Goal: Transaction & Acquisition: Purchase product/service

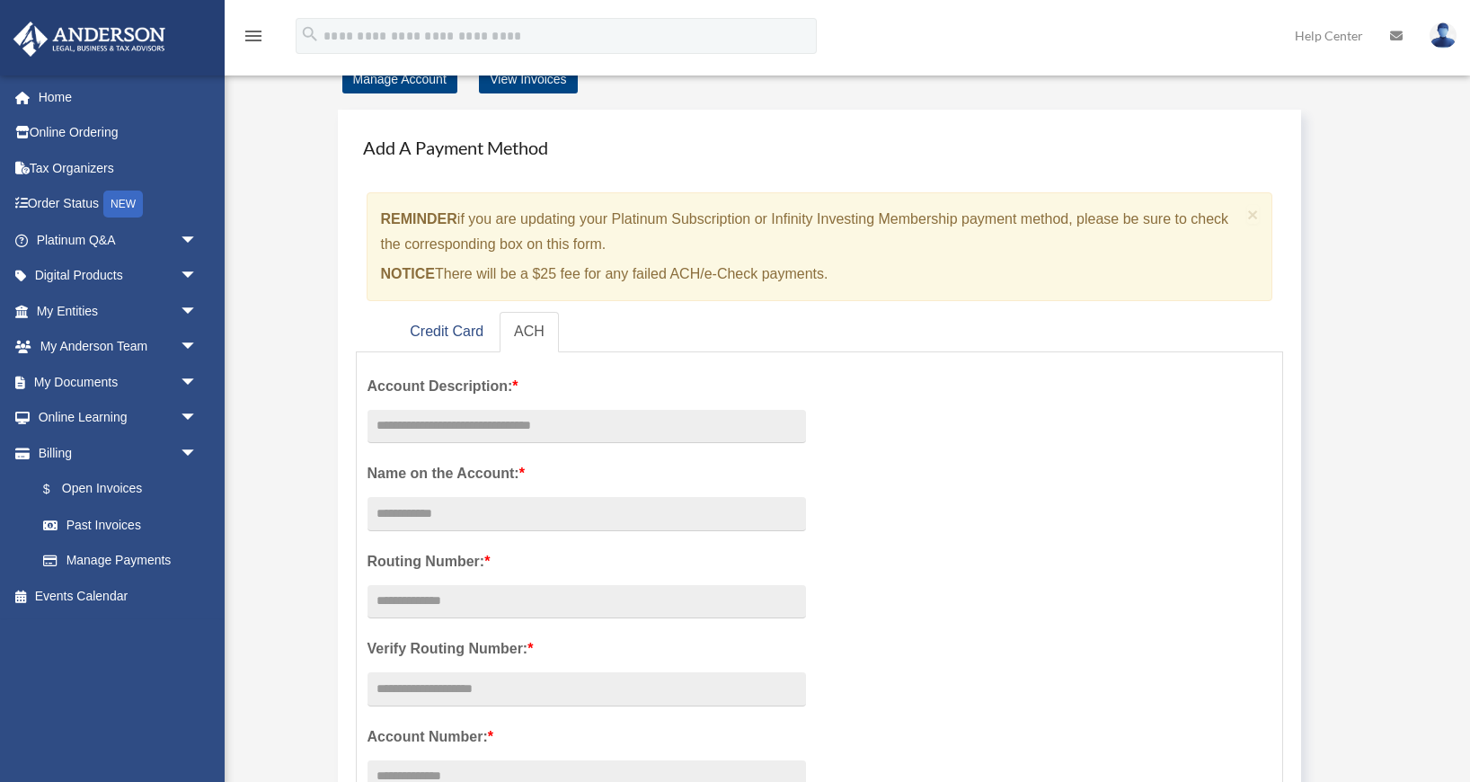
scroll to position [9, 0]
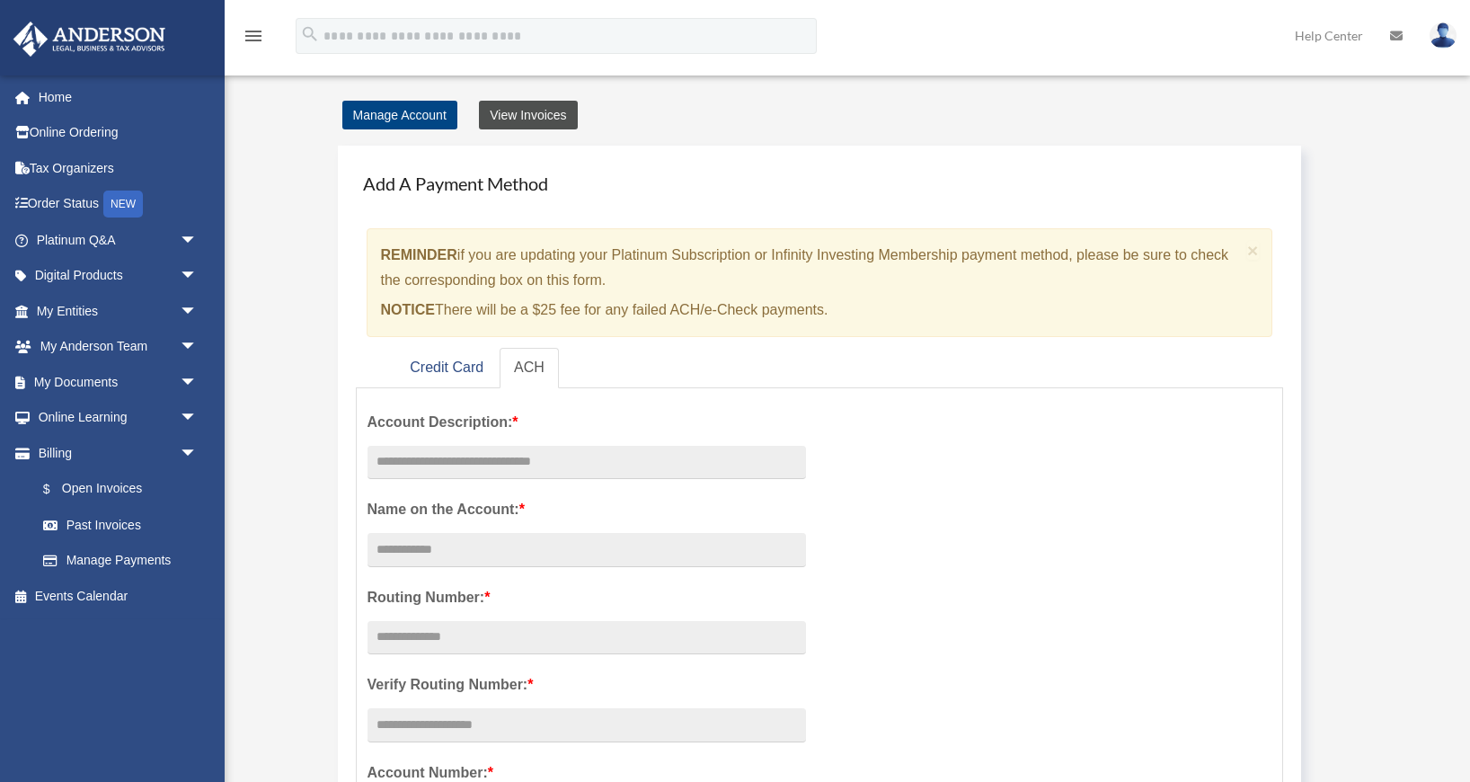
click at [529, 114] on link "View Invoices" at bounding box center [528, 115] width 98 height 29
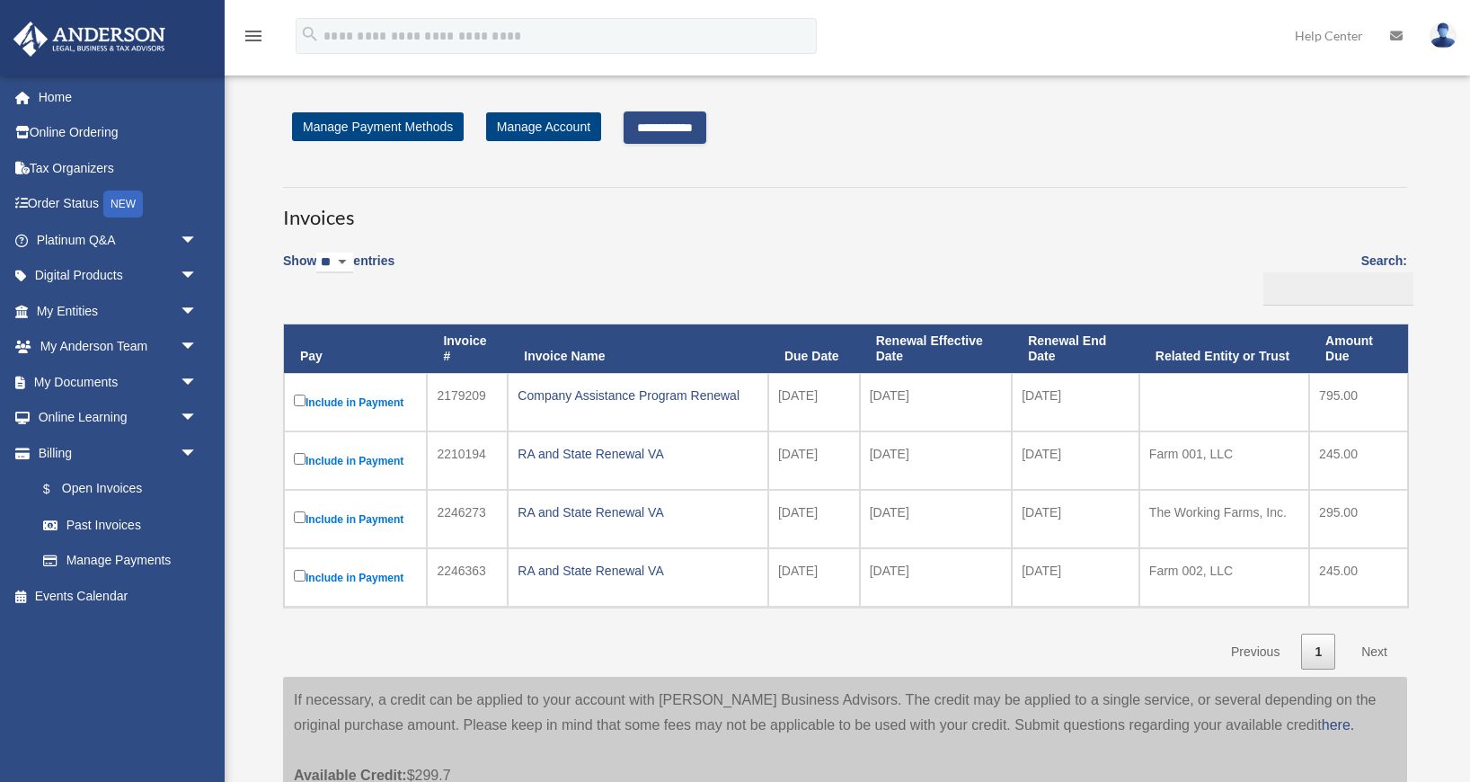
click at [684, 124] on input "**********" at bounding box center [665, 127] width 83 height 32
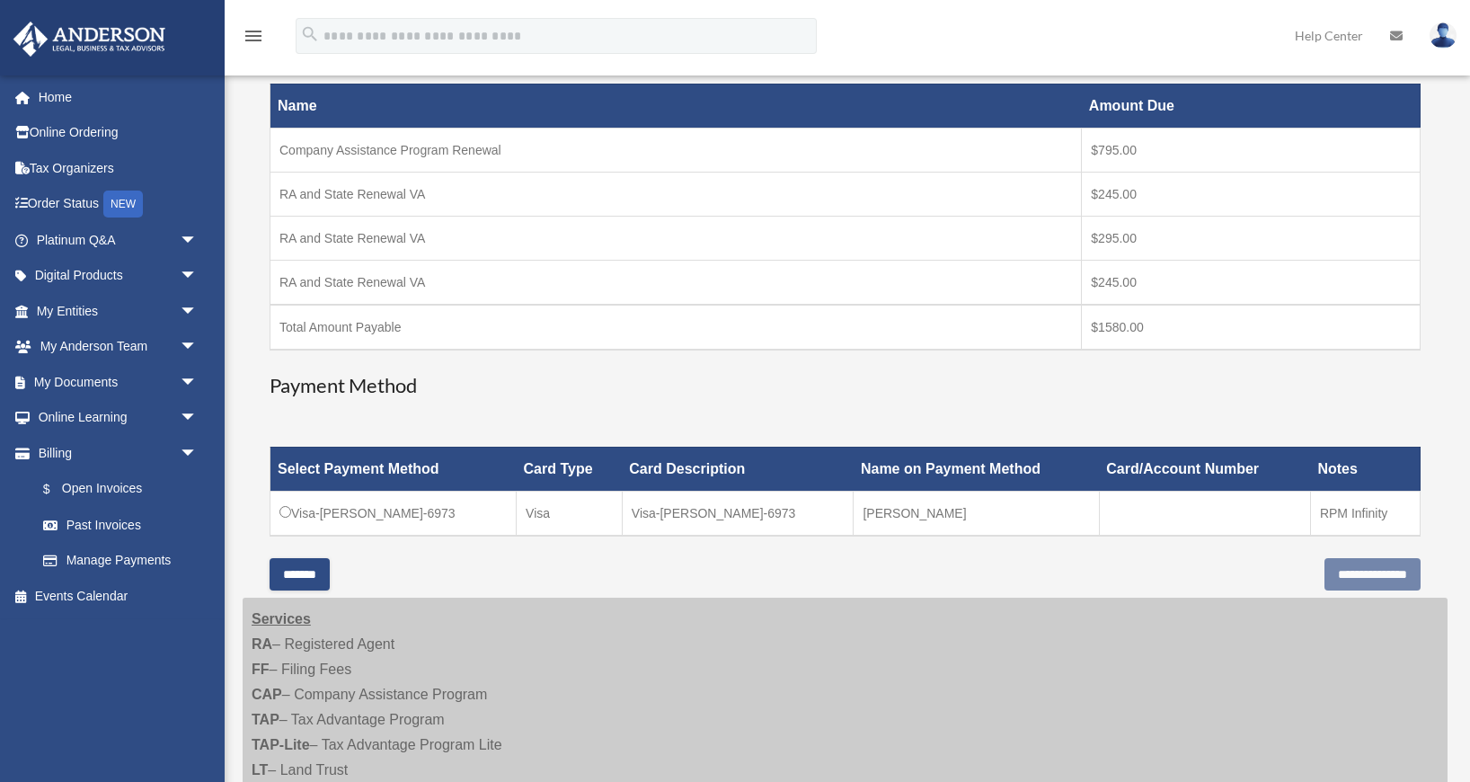
scroll to position [296, 0]
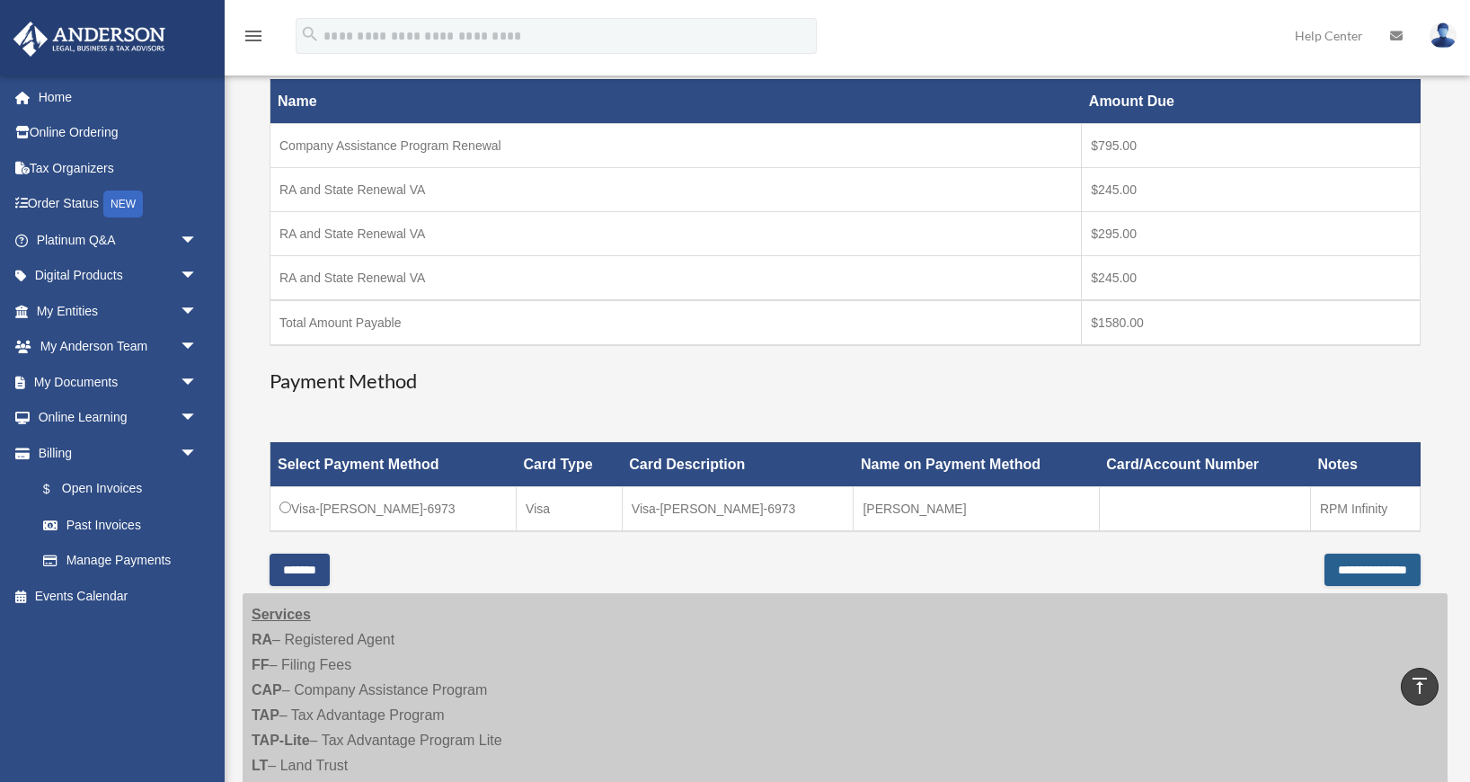
click at [1340, 571] on input "**********" at bounding box center [1372, 569] width 96 height 32
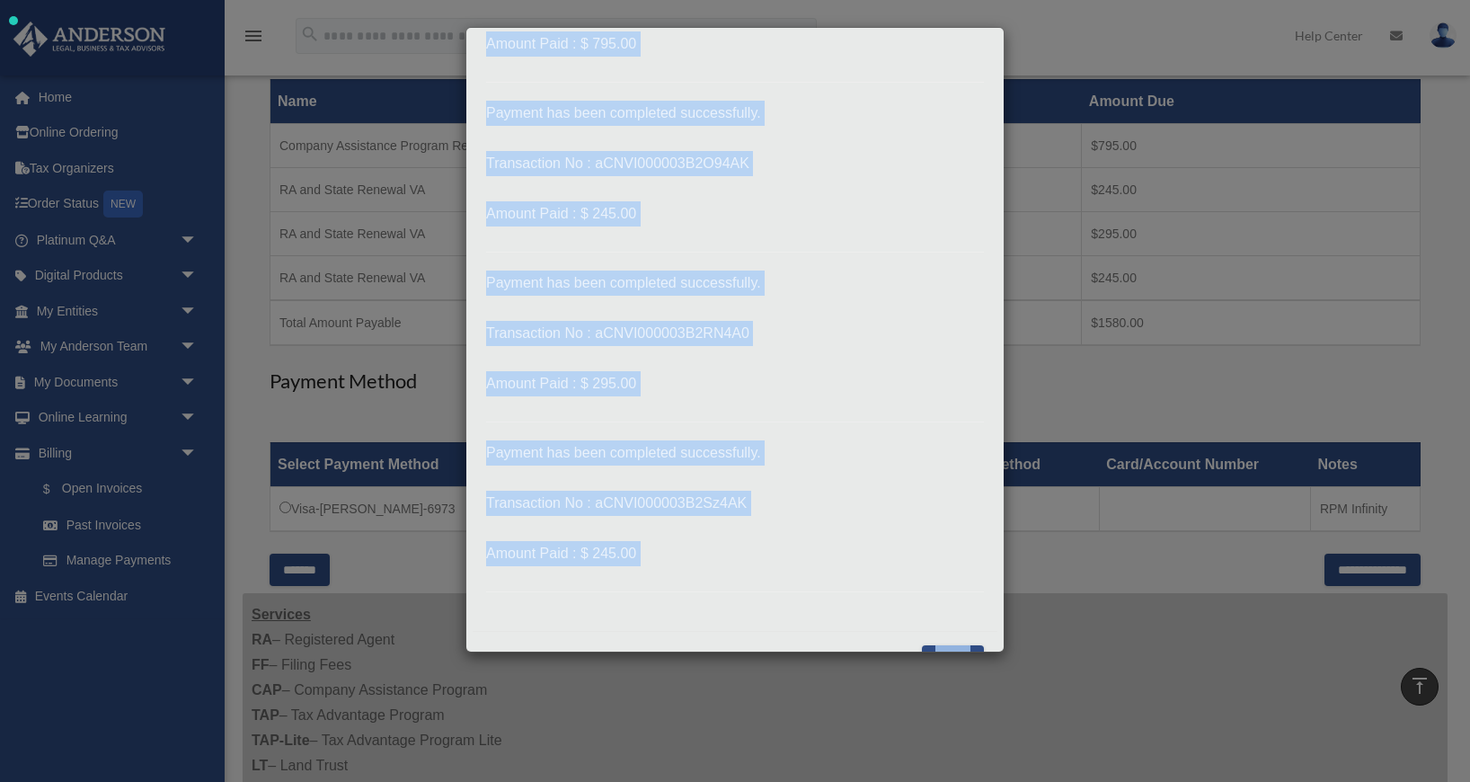
scroll to position [213, 0]
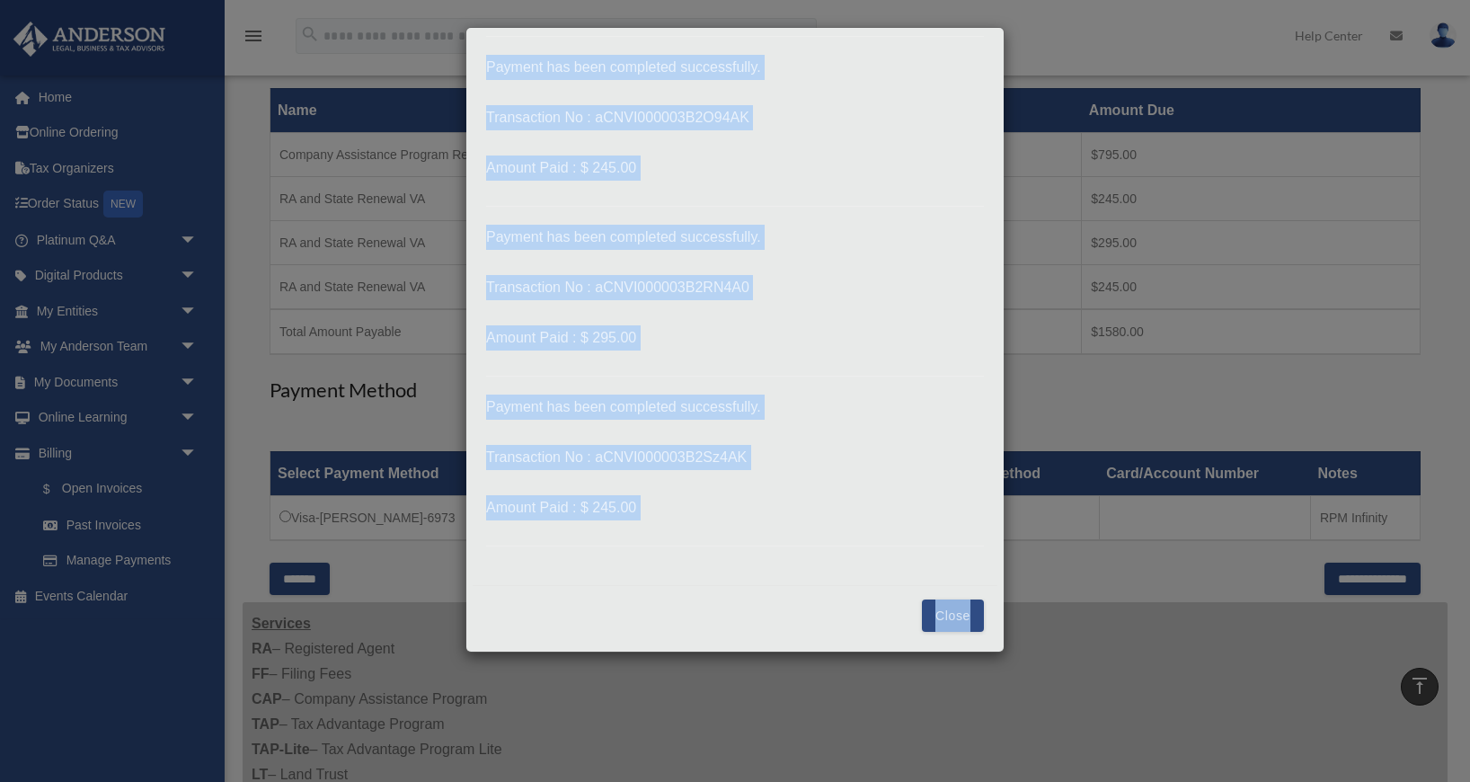
drag, startPoint x: 488, startPoint y: 113, endPoint x: 730, endPoint y: 496, distance: 453.1
click at [730, 496] on p "Payment has been completed successfully. Transaction No : aCNVI000003B2MX4A0 Am…" at bounding box center [735, 215] width 498 height 661
copy p "Payment has been completed successfully. Transaction No : aCNVI000003B2MX4A0 Am…"
click at [965, 617] on button "Close" at bounding box center [953, 615] width 62 height 32
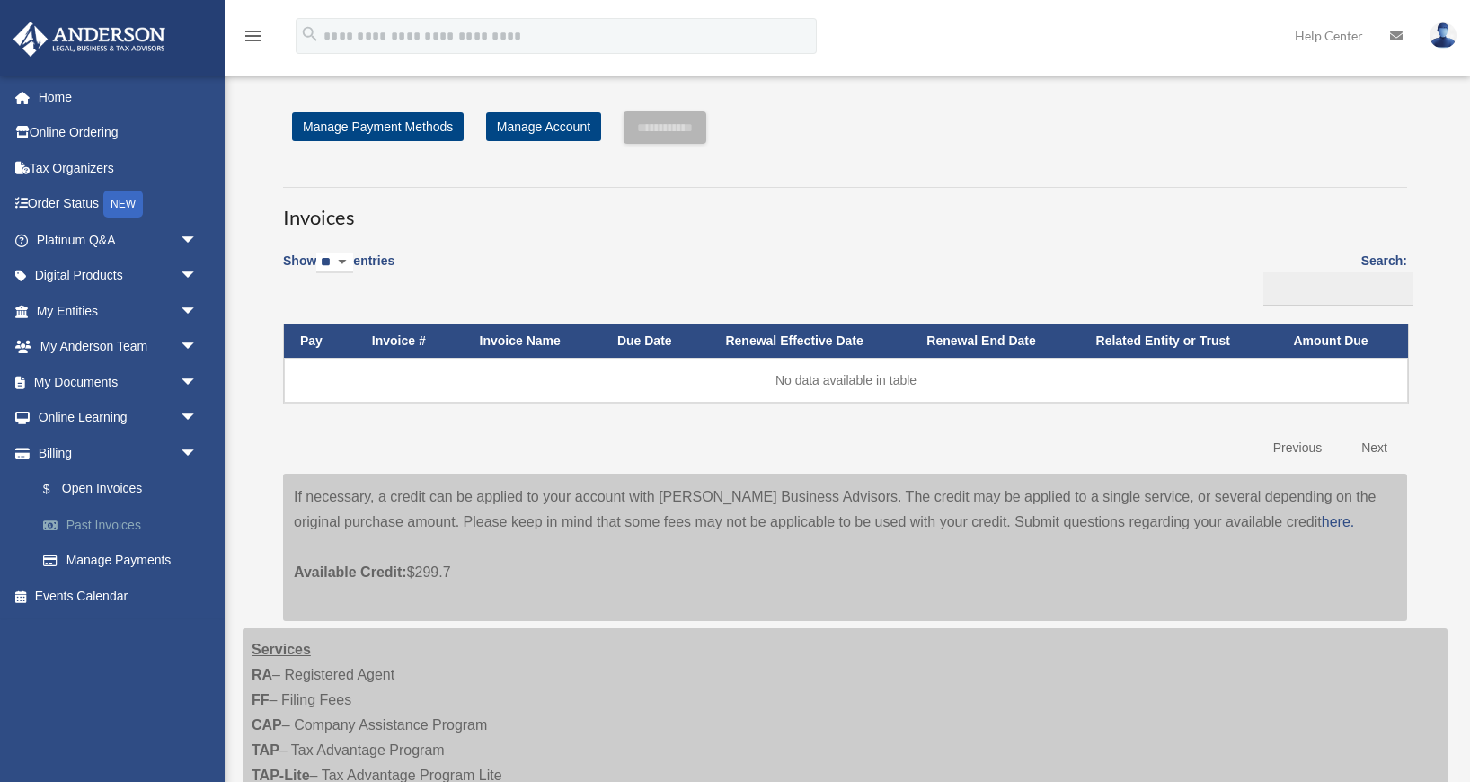
click at [102, 523] on link "Past Invoices" at bounding box center [124, 525] width 199 height 36
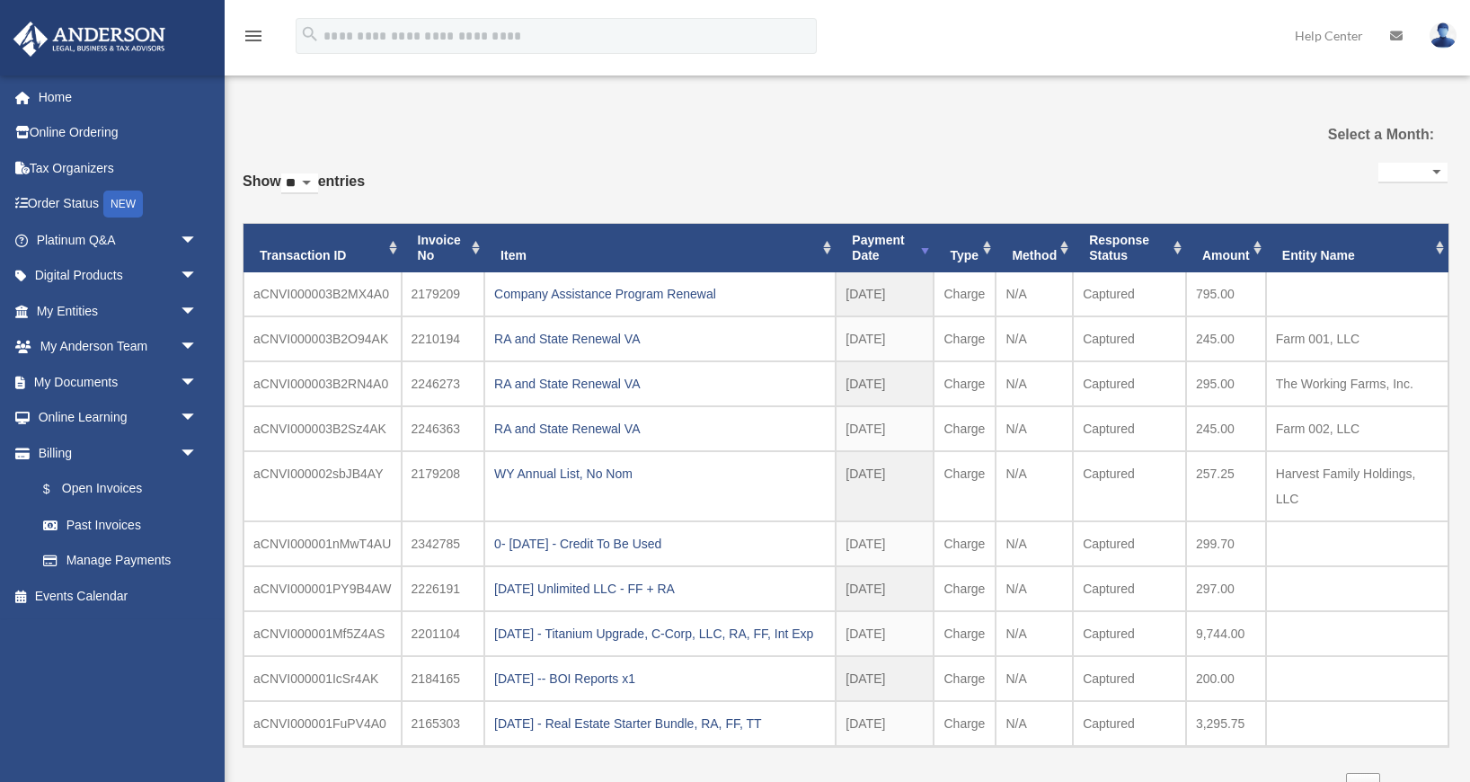
select select
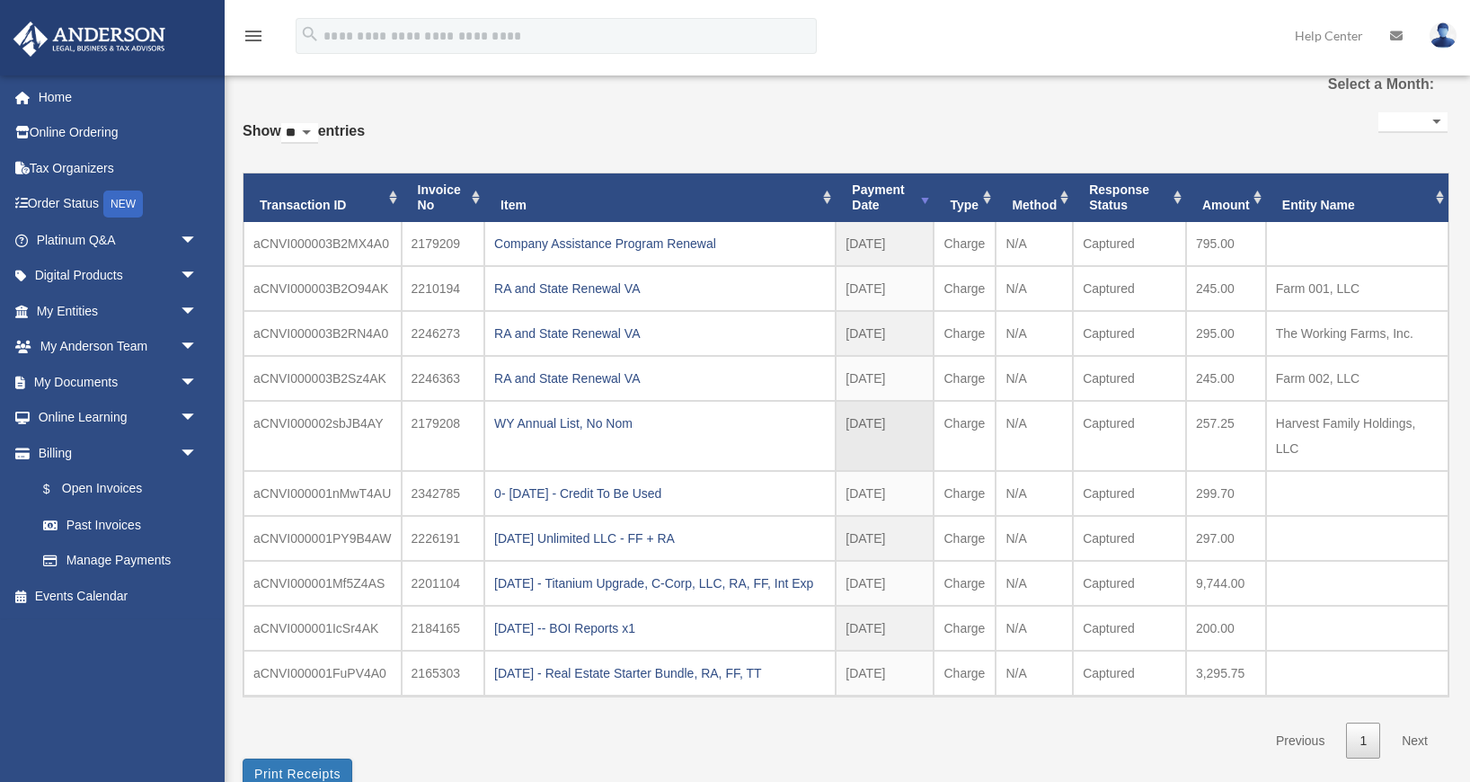
scroll to position [61, 0]
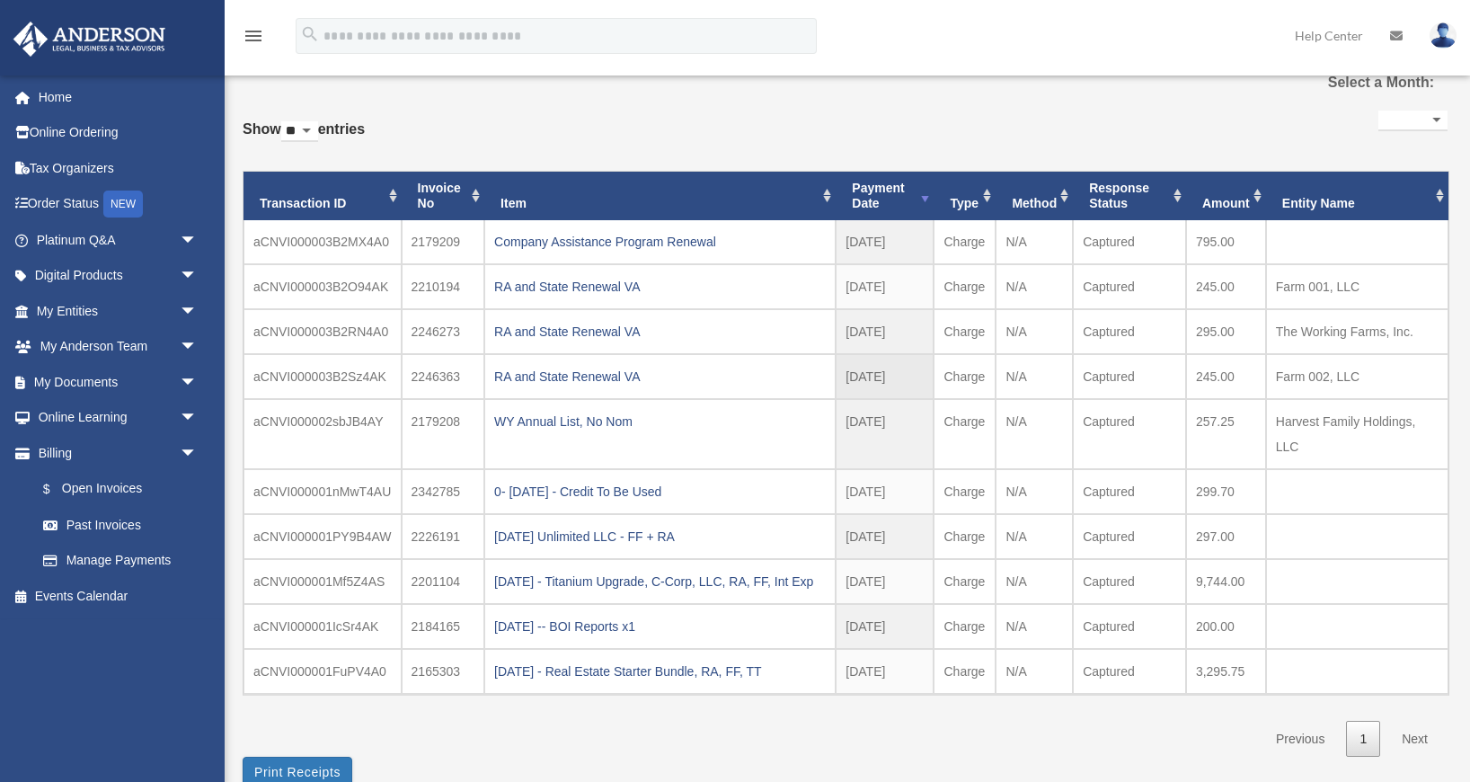
drag, startPoint x: 251, startPoint y: 215, endPoint x: 1396, endPoint y: 359, distance: 1154.6
click at [1396, 359] on tbody "aCNVI000003B2MX4A0 2179209 Company Assistance Program Renewal 2025-10-07 2025 -…" at bounding box center [845, 456] width 1205 height 473
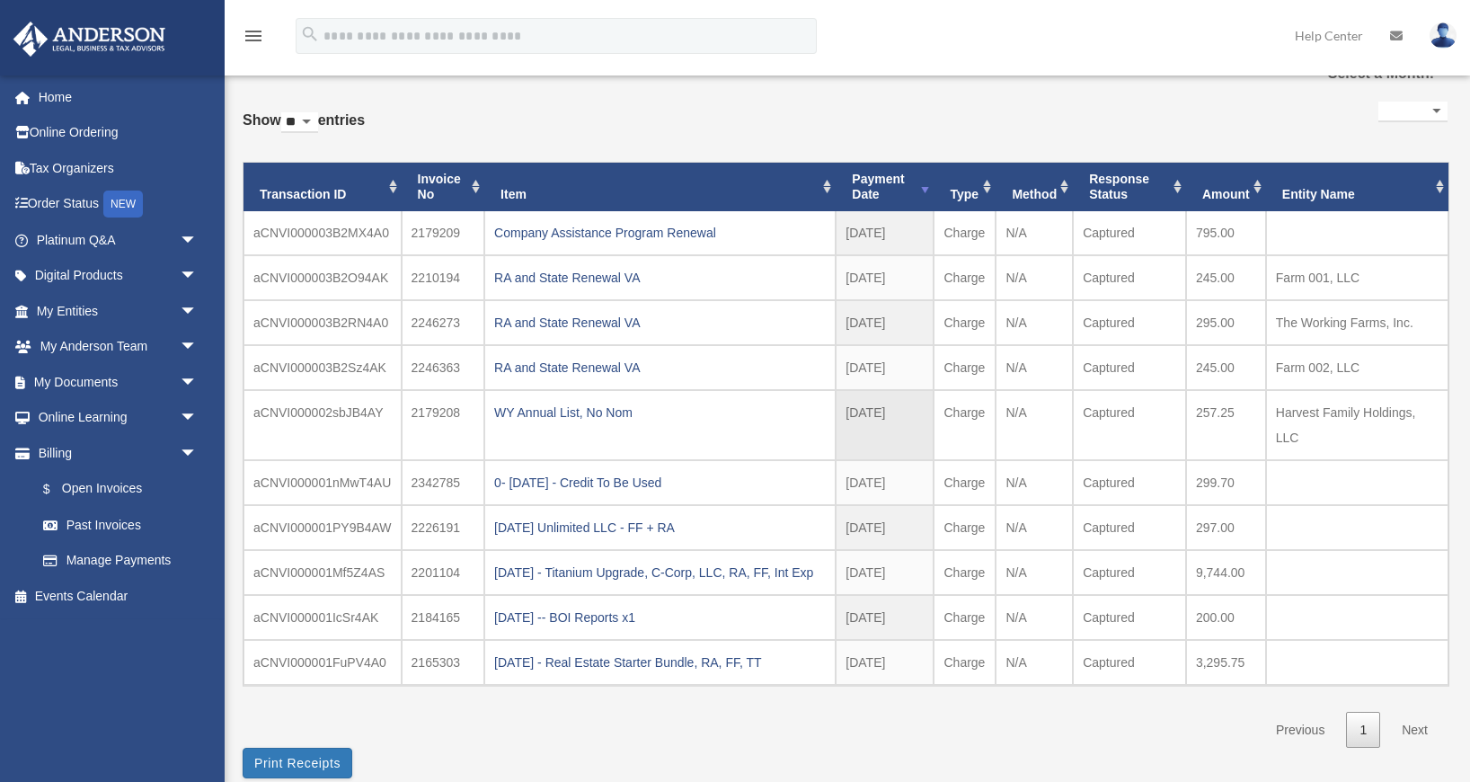
click at [1278, 440] on td "Harvest Family Holdings, LLC" at bounding box center [1357, 425] width 182 height 70
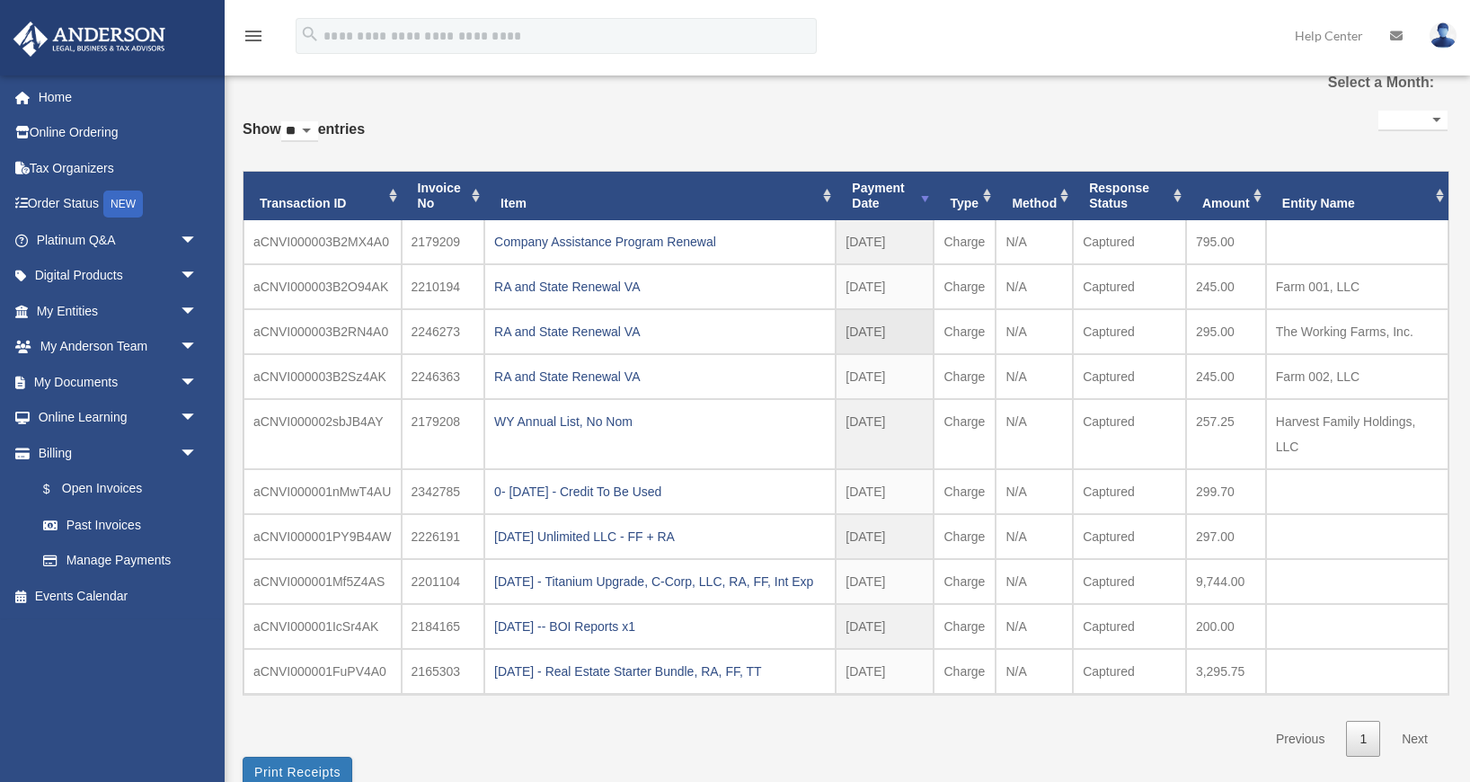
drag, startPoint x: 1238, startPoint y: 367, endPoint x: 1101, endPoint y: 325, distance: 143.8
click at [1101, 325] on tbody "aCNVI000003B2MX4A0 2179209 Company Assistance Program Renewal 2025-10-07 2025 -…" at bounding box center [845, 456] width 1205 height 473
click at [1244, 443] on td "257.25" at bounding box center [1226, 434] width 80 height 70
drag, startPoint x: 716, startPoint y: 371, endPoint x: 252, endPoint y: 211, distance: 490.4
click at [252, 220] on tbody "aCNVI000003B2MX4A0 2179209 Company Assistance Program Renewal 2025-10-07 2025 -…" at bounding box center [845, 456] width 1205 height 473
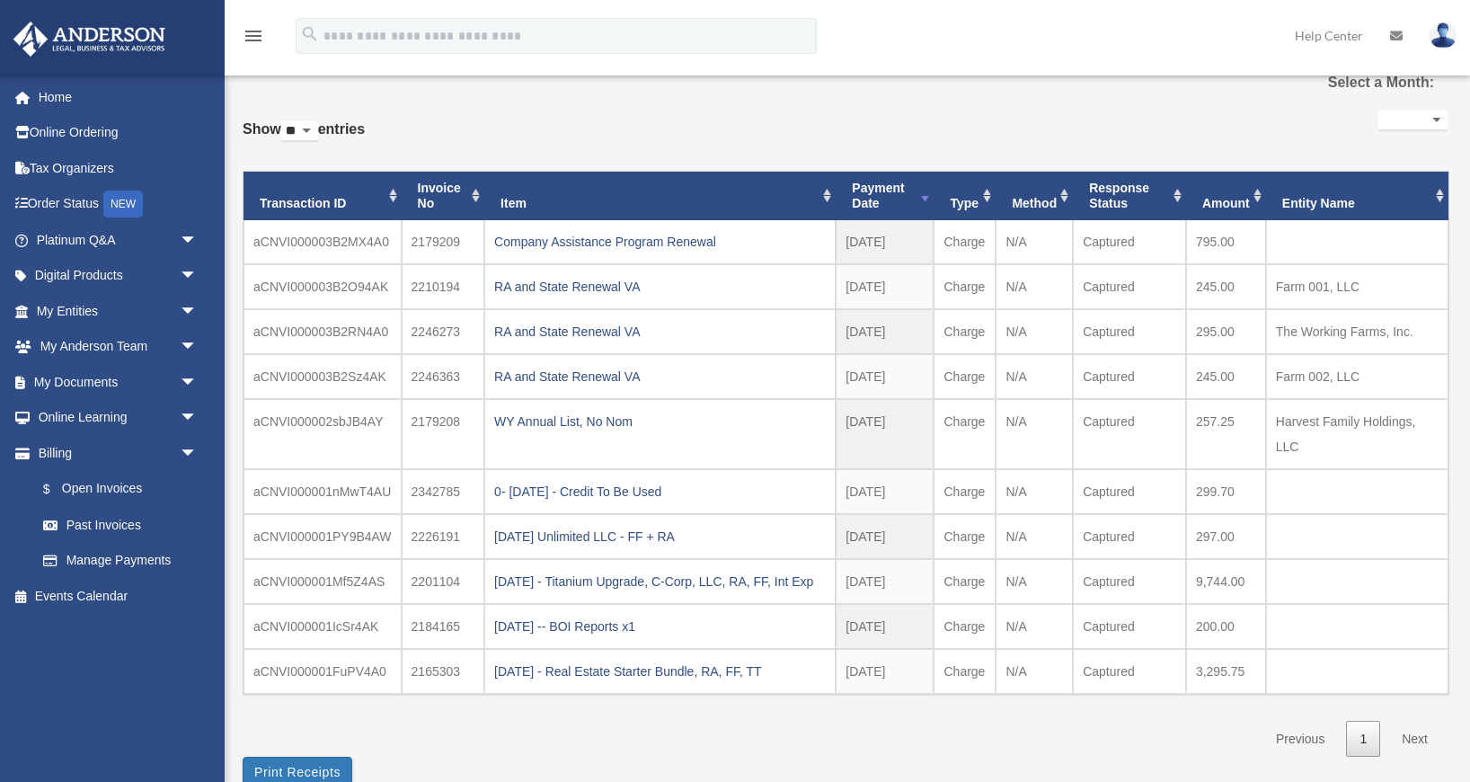
click at [251, 149] on label "Show ** ** ** *** entries" at bounding box center [304, 138] width 122 height 43
click at [281, 142] on select "** ** ** ***" at bounding box center [299, 131] width 37 height 21
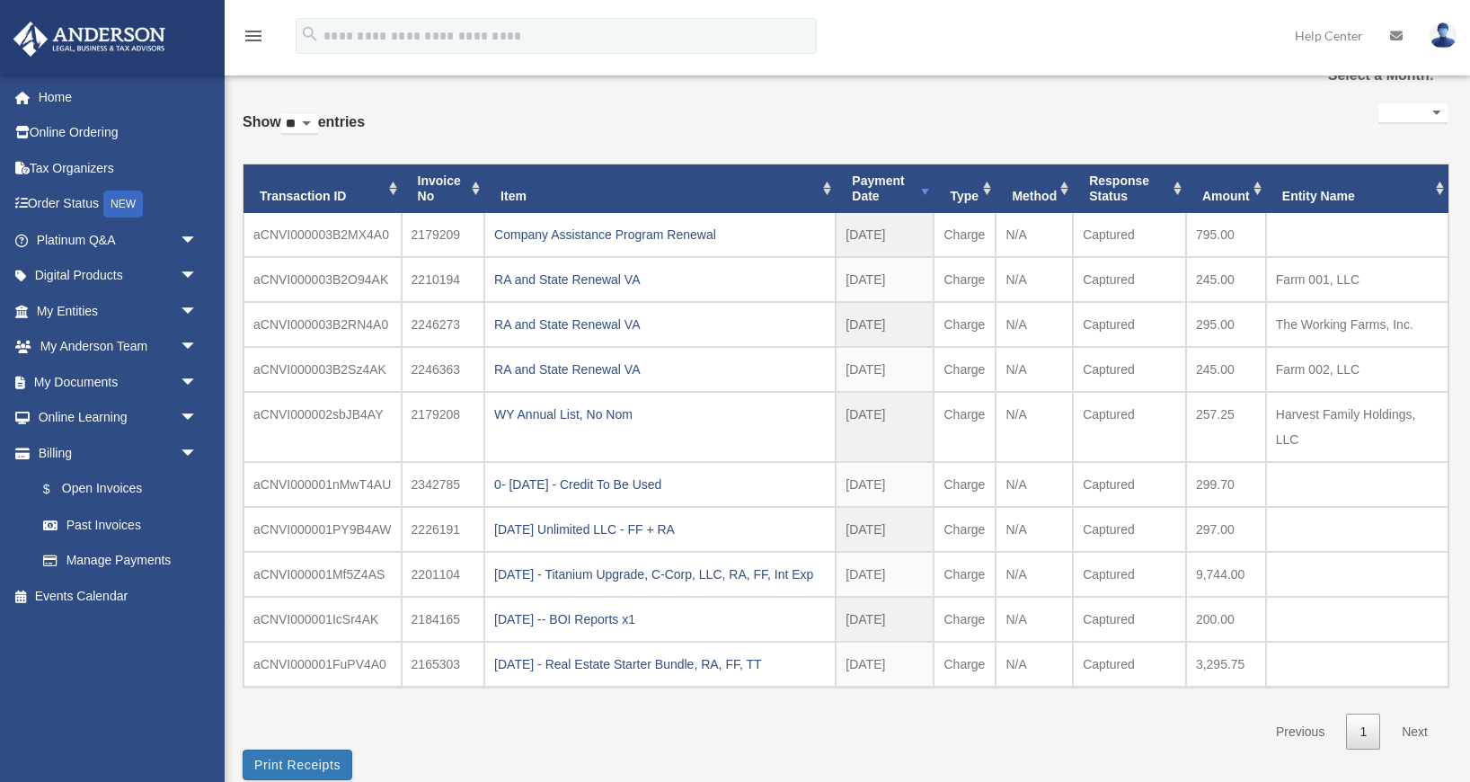
scroll to position [0, 0]
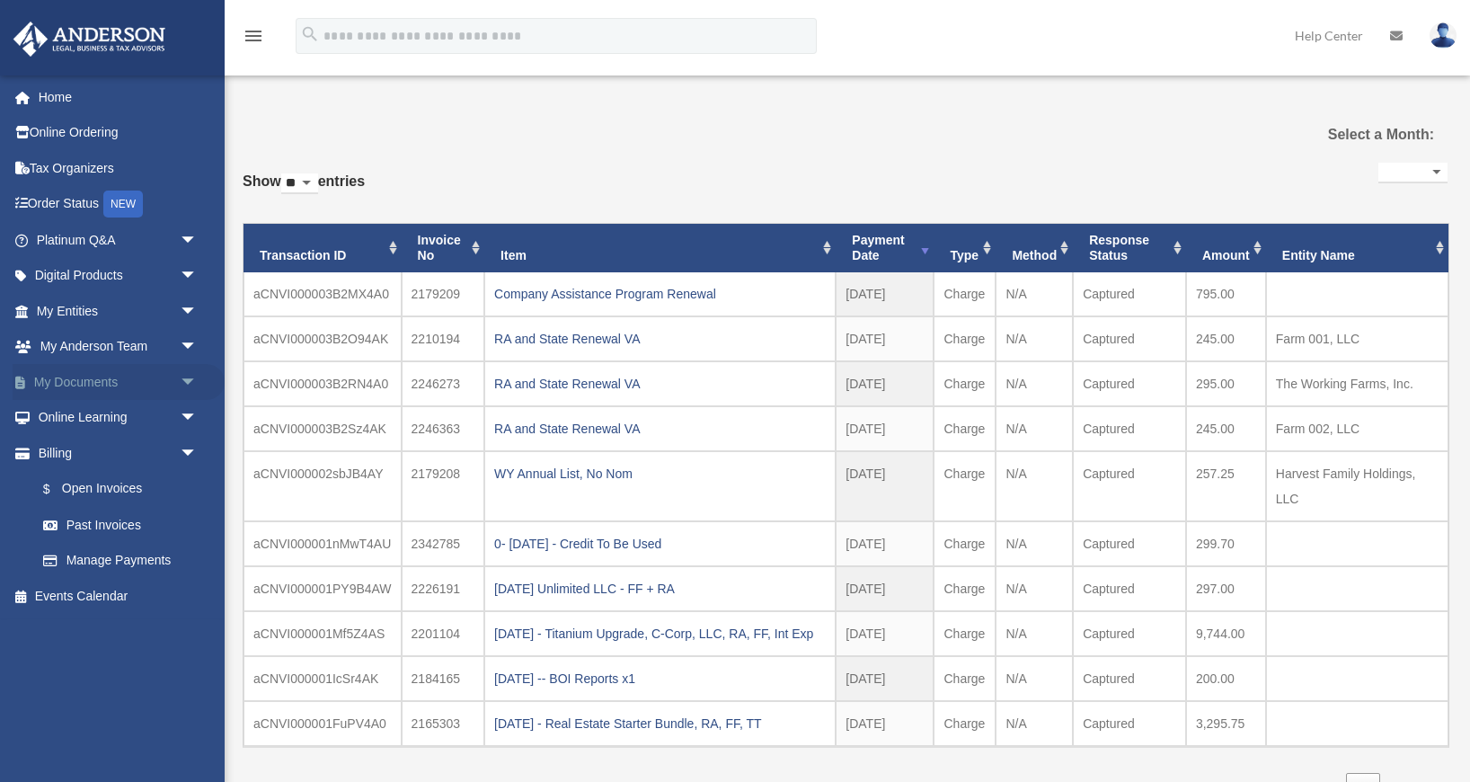
click at [119, 376] on link "My Documents arrow_drop_down" at bounding box center [119, 382] width 212 height 36
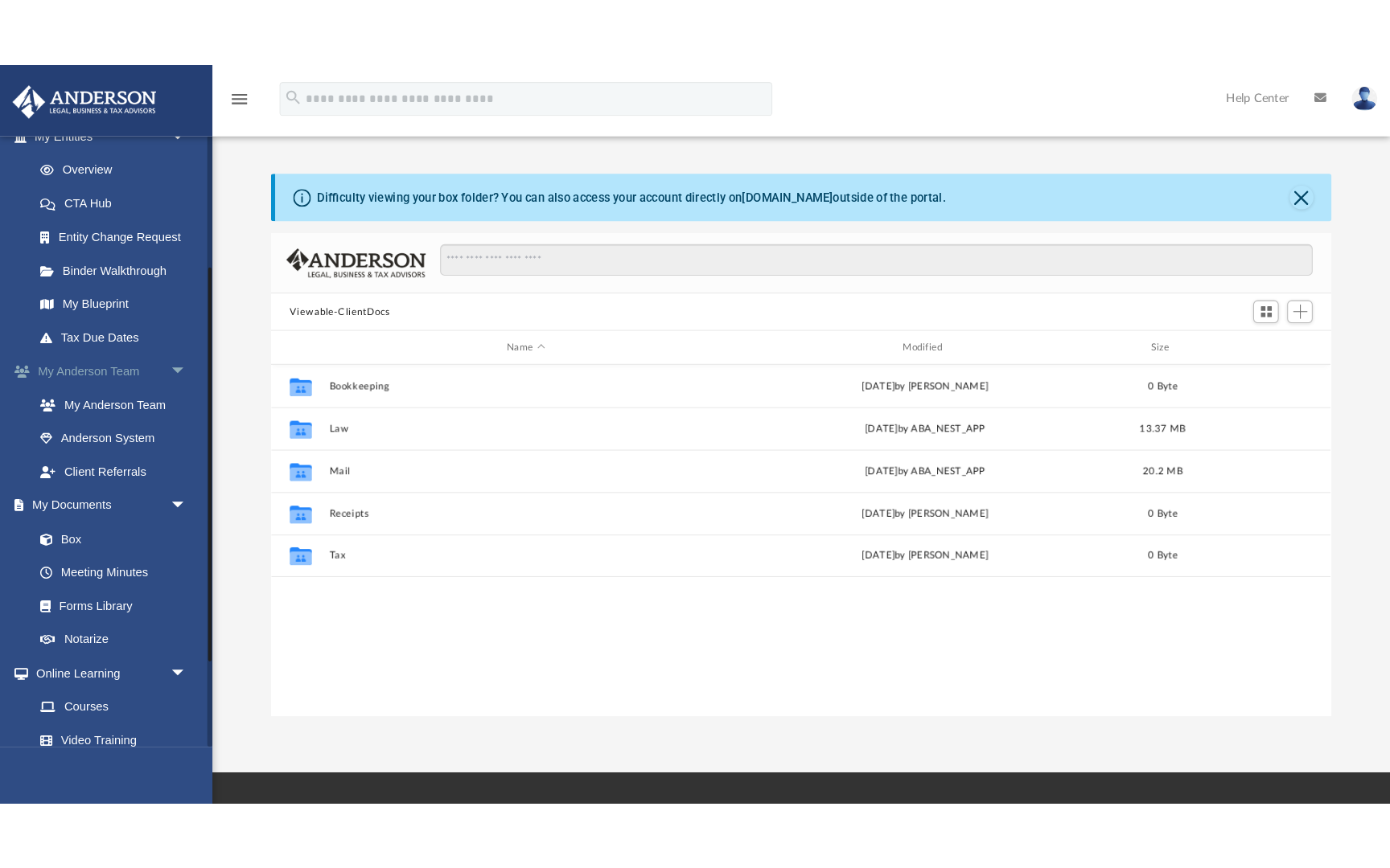
scroll to position [230, 0]
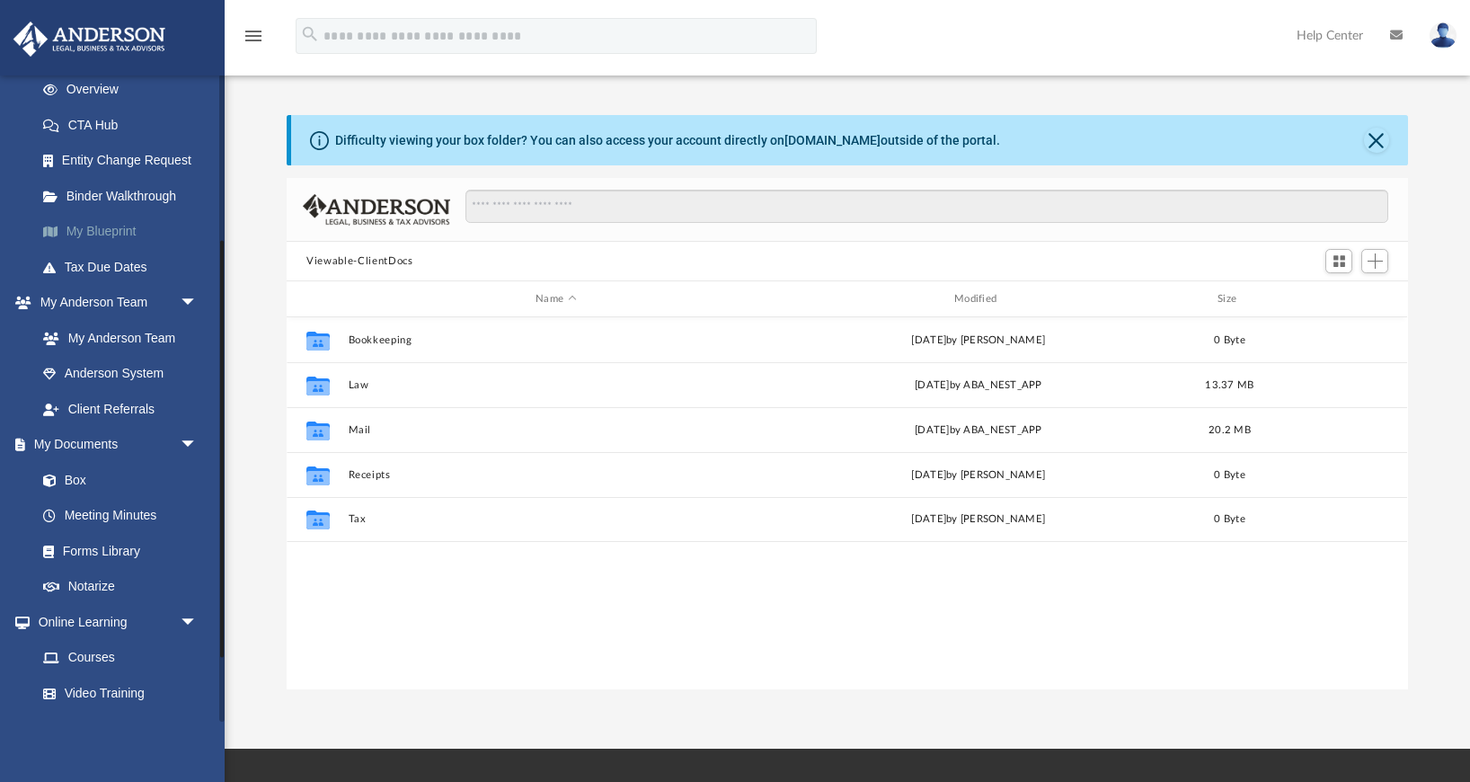
click at [111, 226] on link "My Blueprint" at bounding box center [124, 232] width 199 height 36
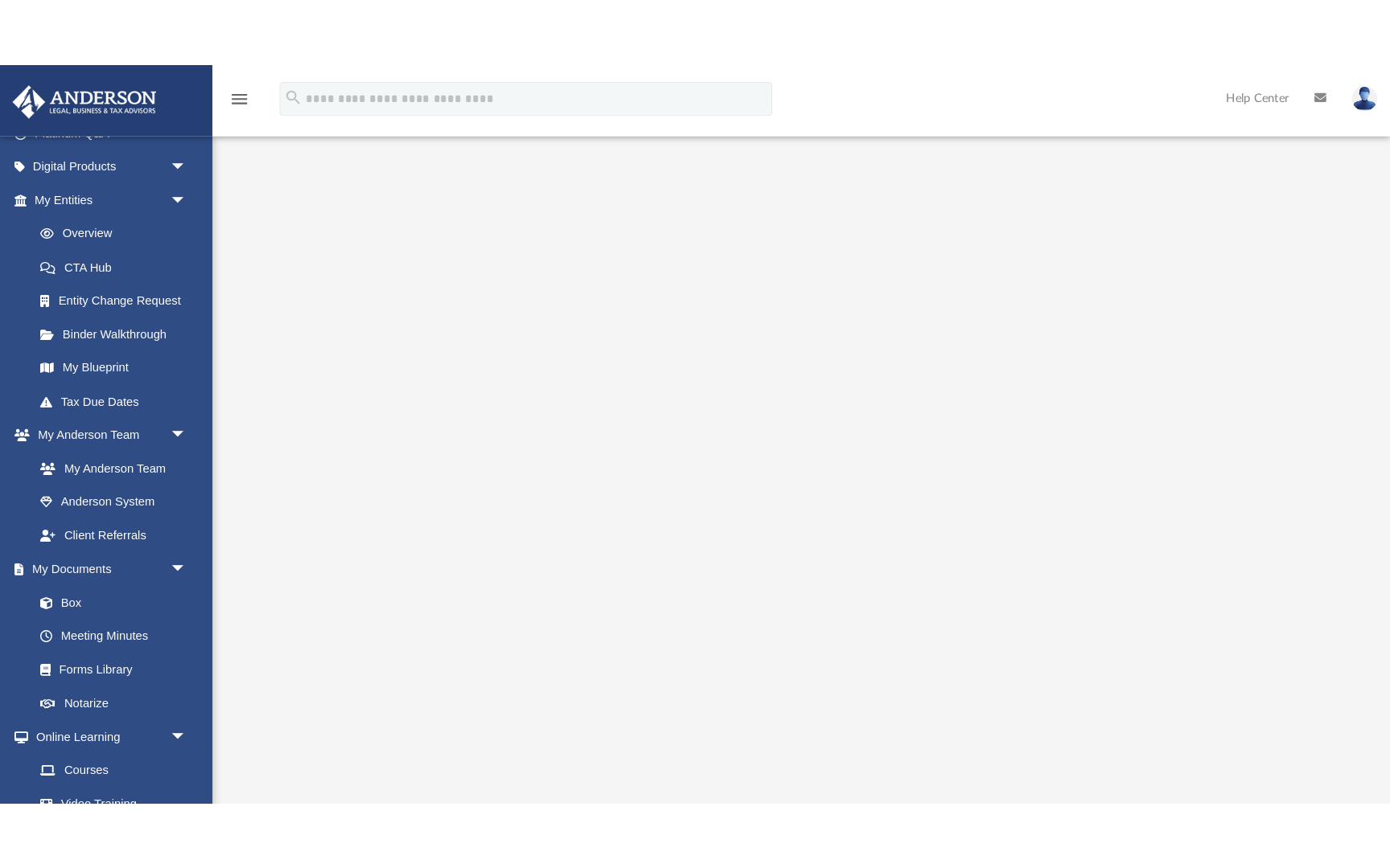
scroll to position [150, 0]
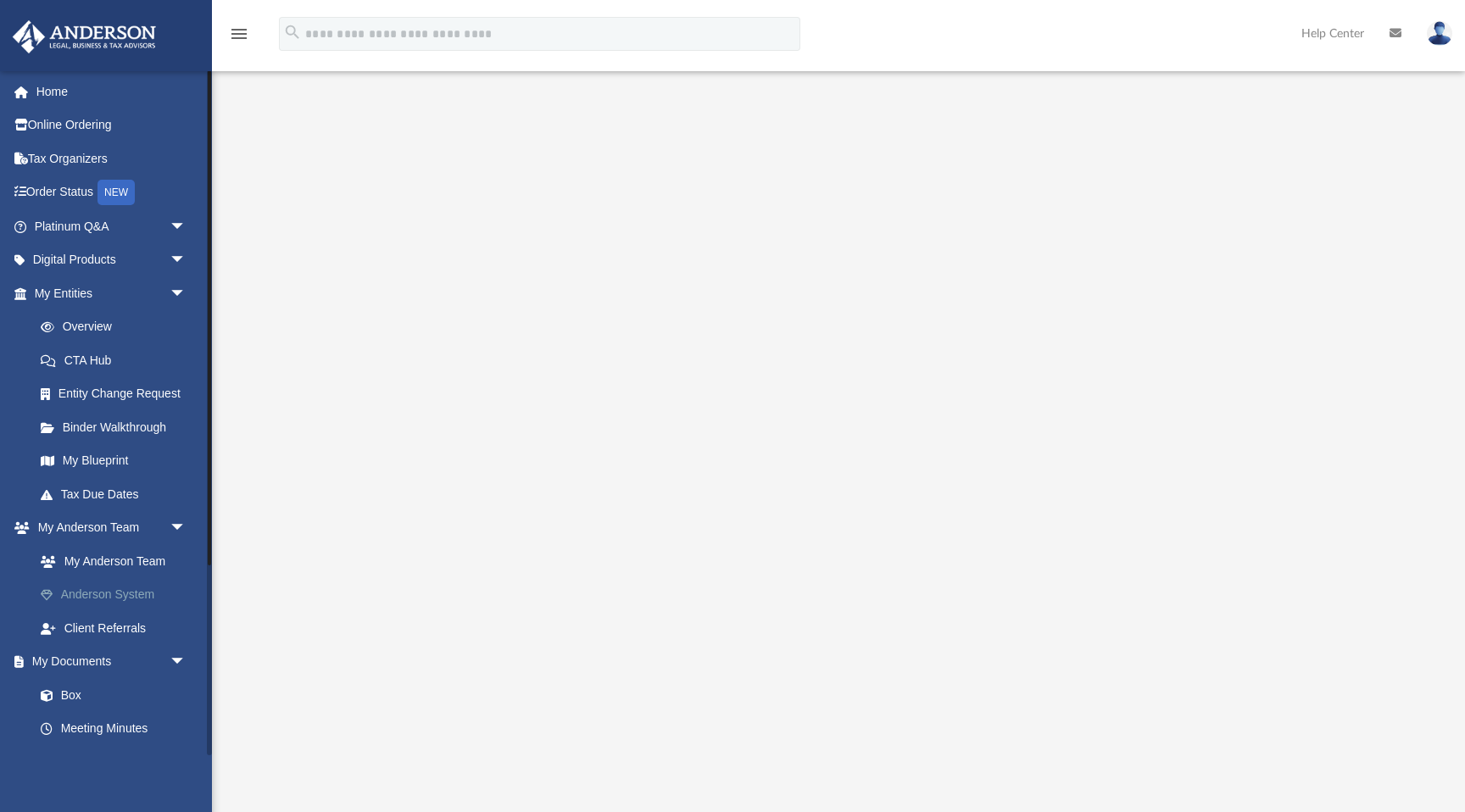
click at [109, 597] on link "Anderson System" at bounding box center [117, 595] width 188 height 34
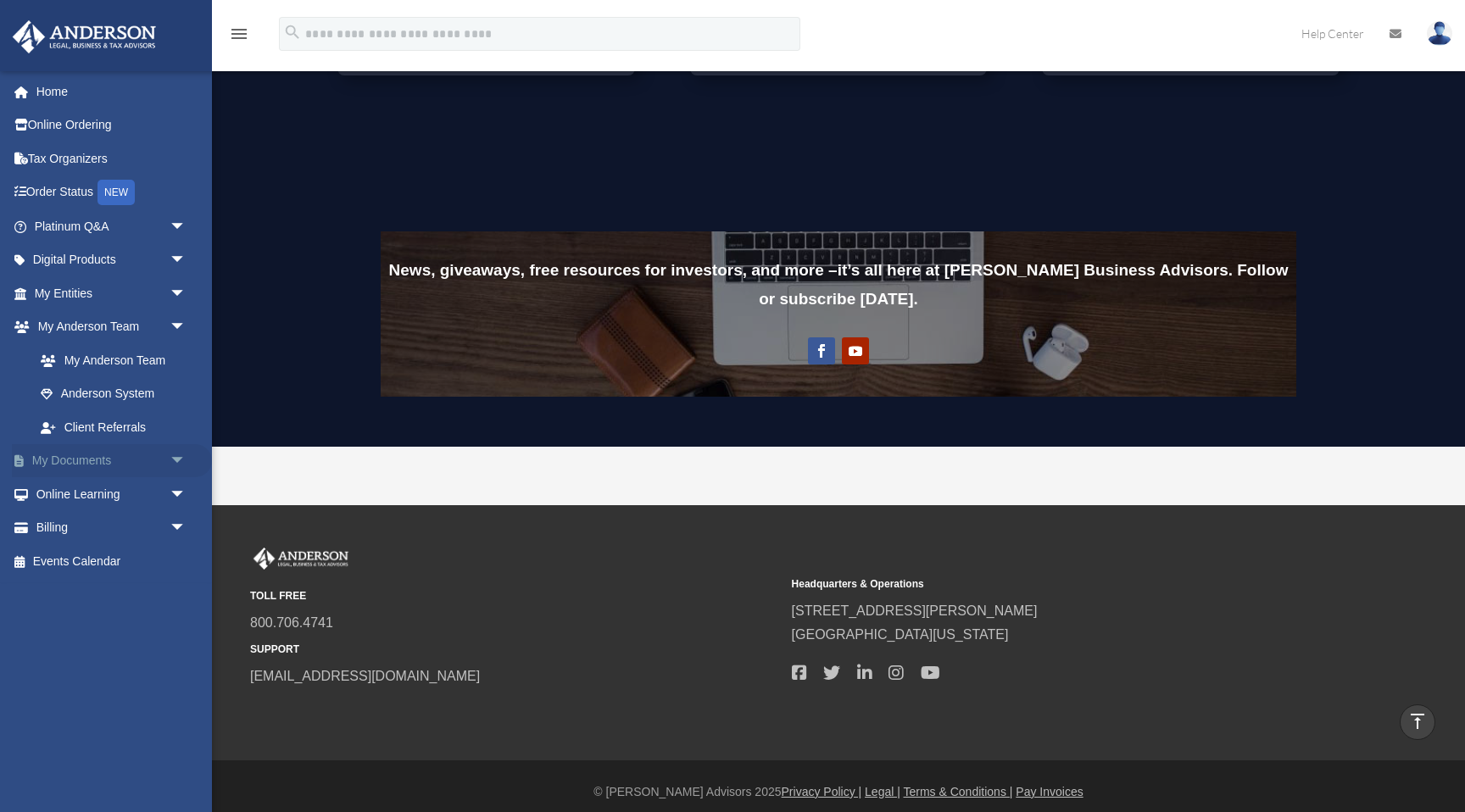
scroll to position [1197, 0]
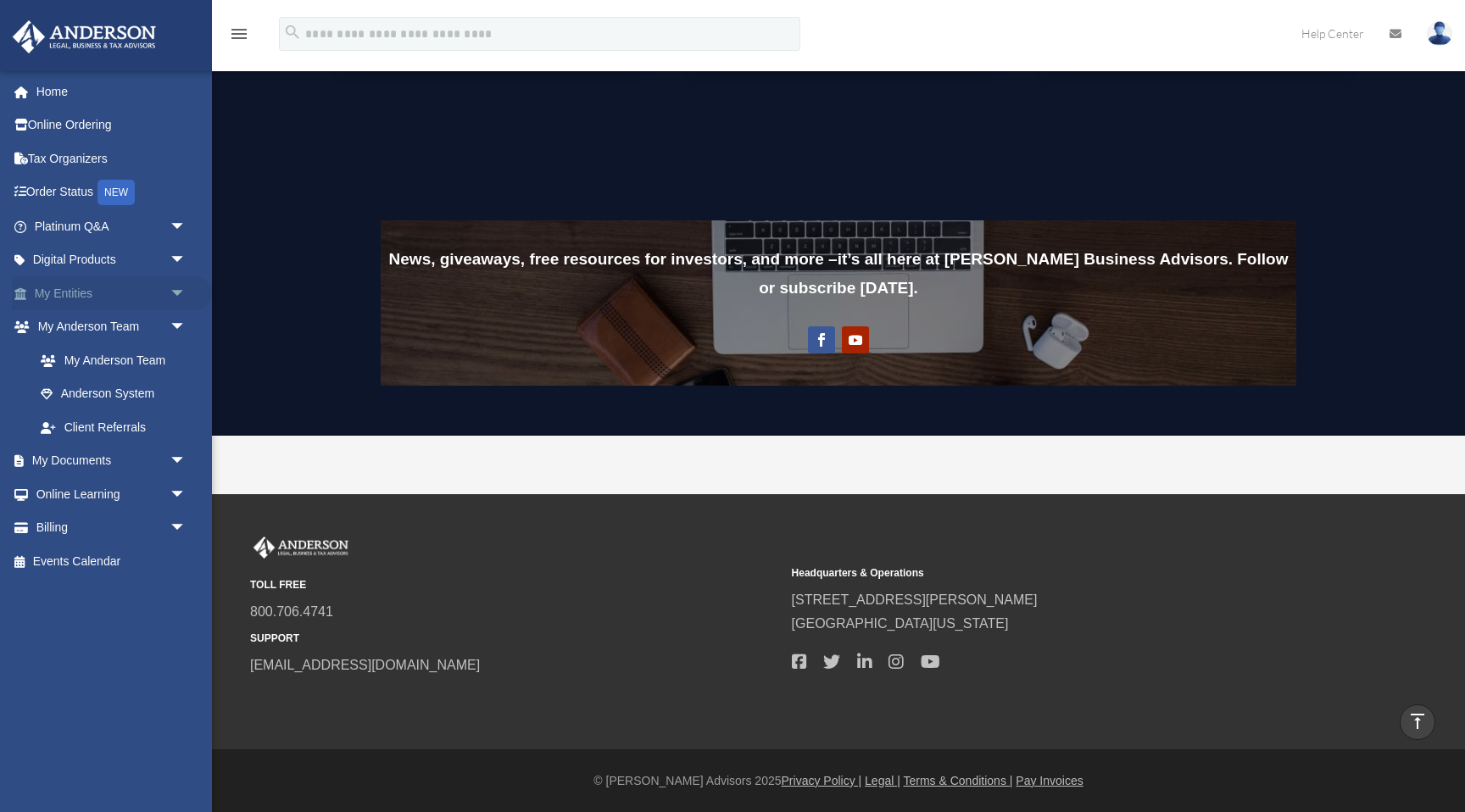
click at [128, 294] on link "My Entities arrow_drop_down" at bounding box center [112, 293] width 200 height 34
click at [179, 292] on span "arrow_drop_down" at bounding box center [187, 293] width 34 height 35
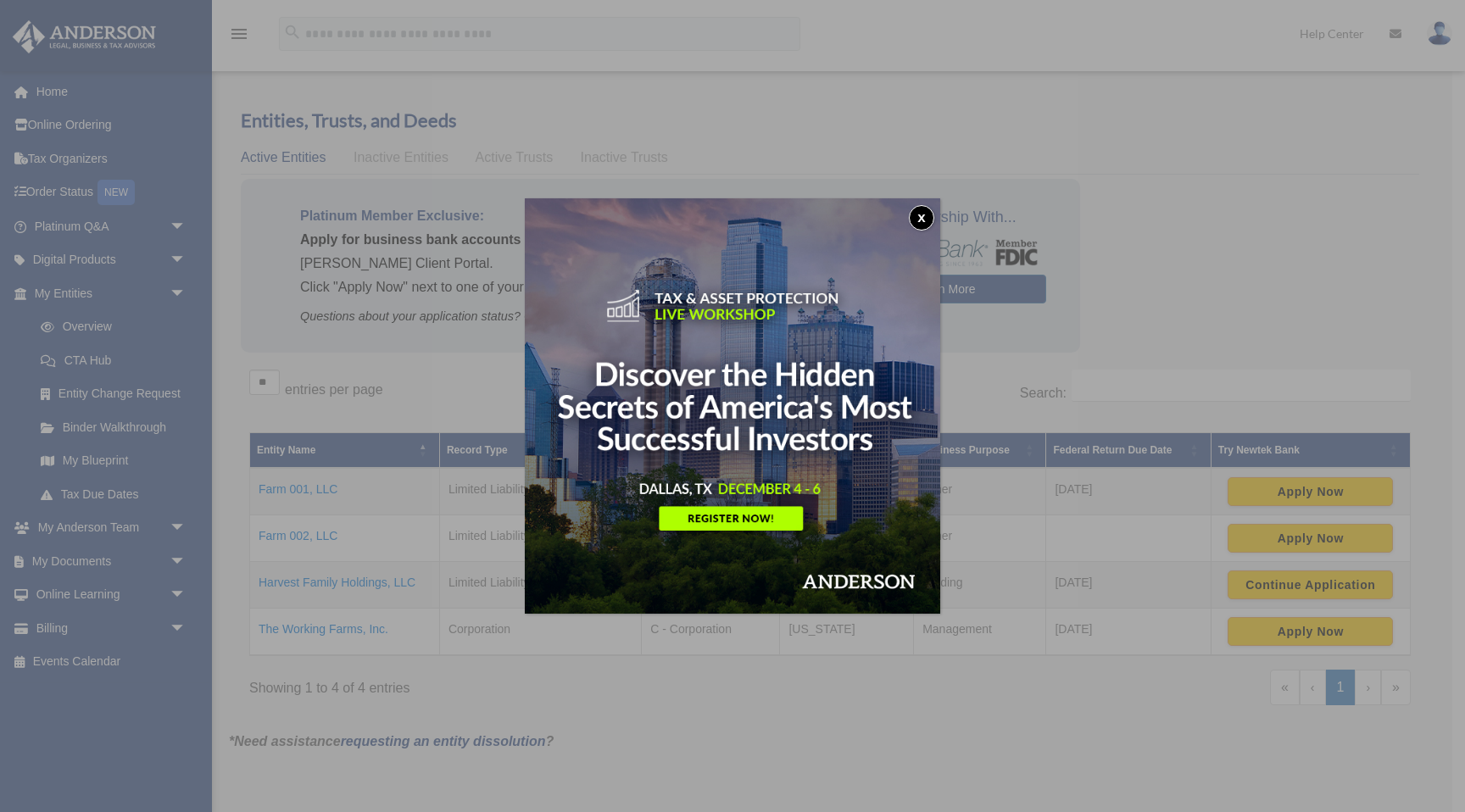
click at [923, 215] on button "x" at bounding box center [921, 217] width 25 height 25
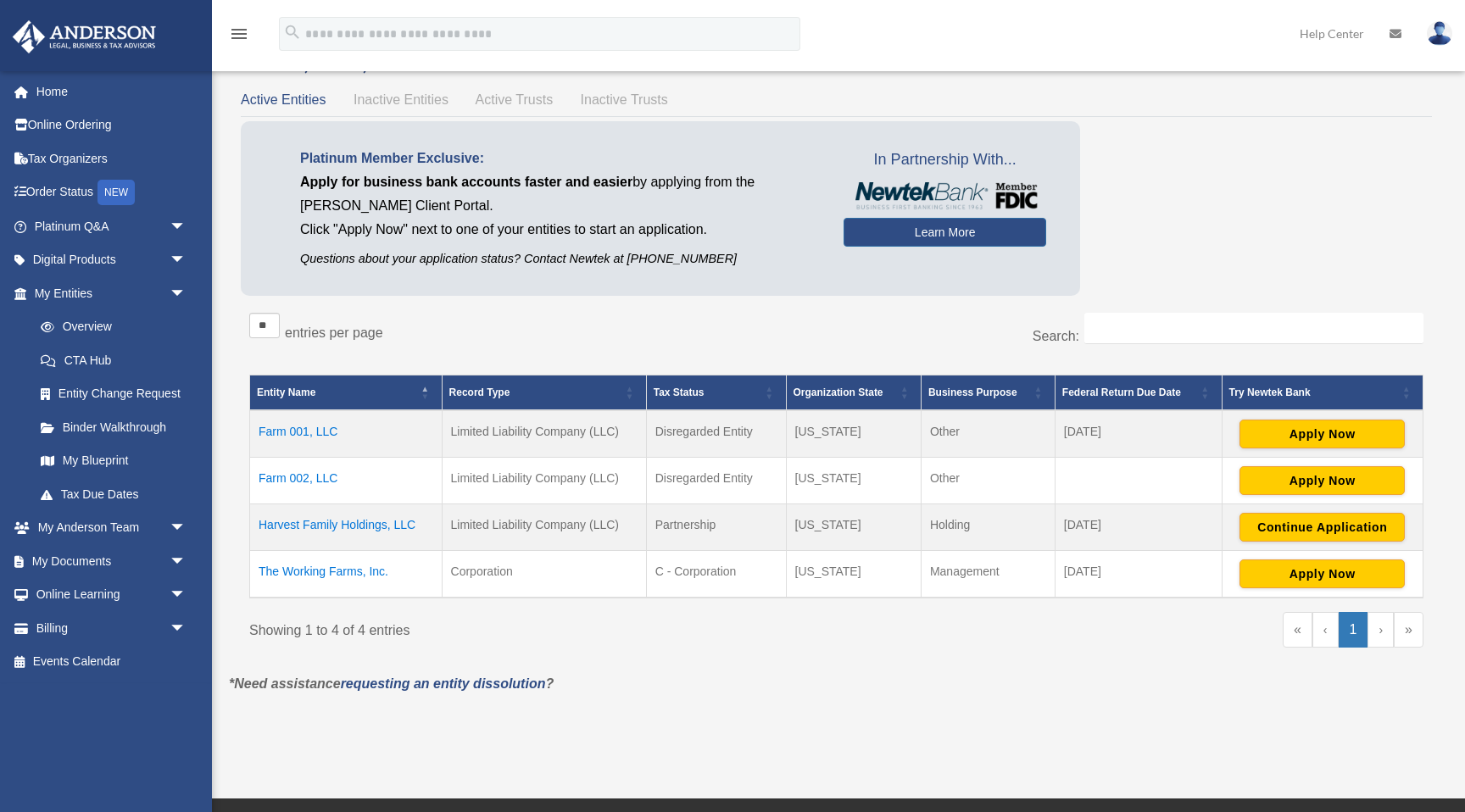
scroll to position [64, 0]
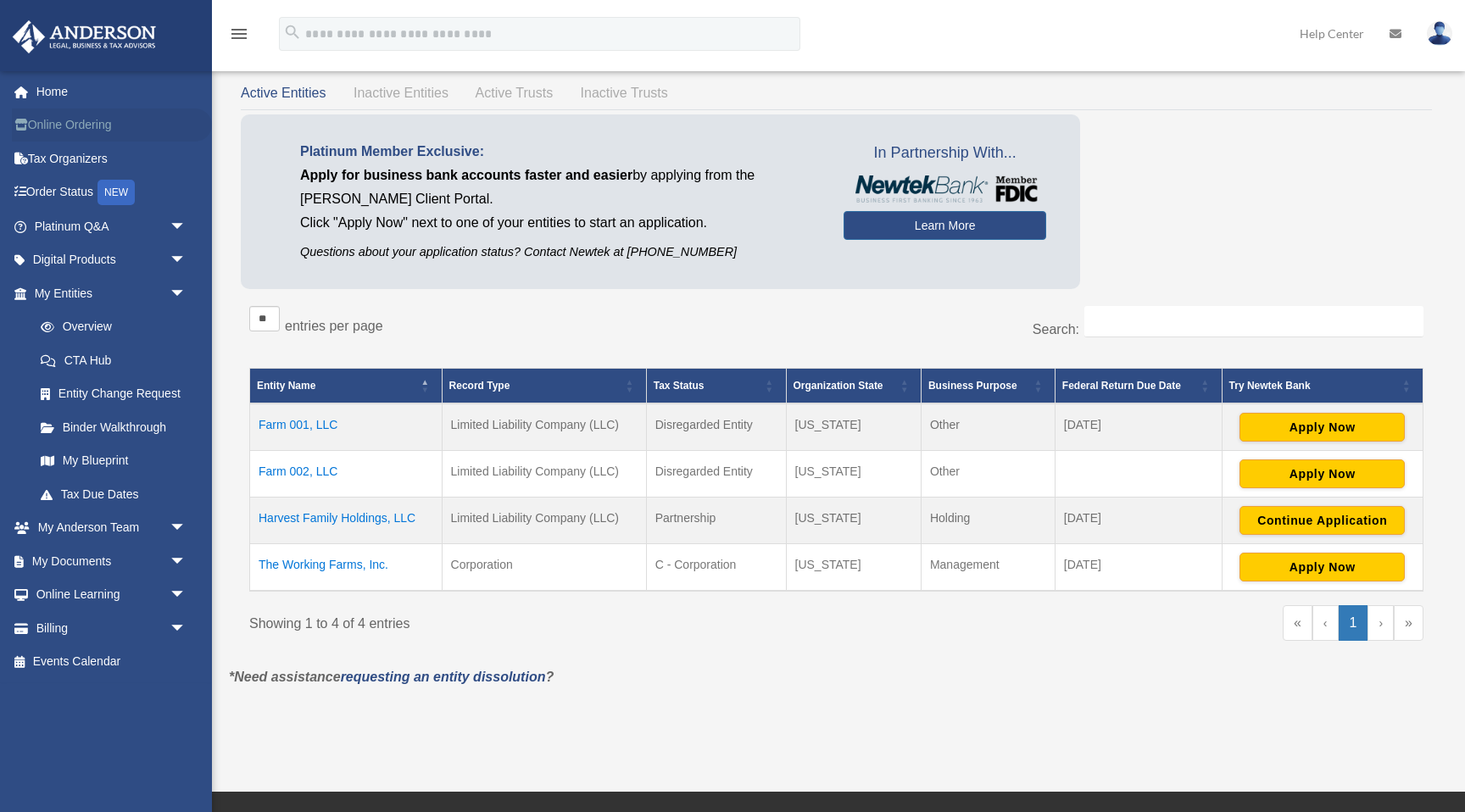
click at [92, 123] on link "Online Ordering" at bounding box center [112, 125] width 200 height 34
